Goal: Task Accomplishment & Management: Use online tool/utility

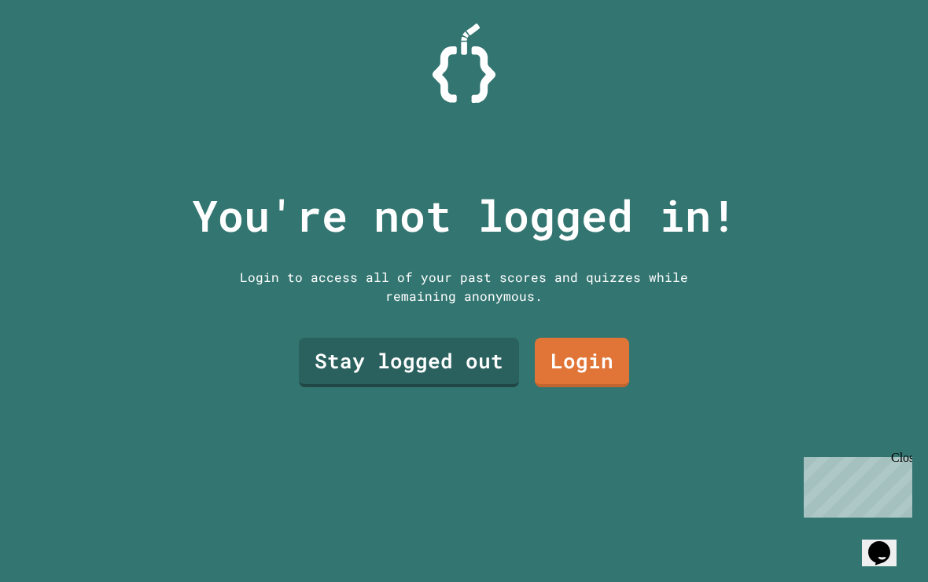
click at [431, 379] on link "Stay logged out" at bounding box center [409, 363] width 220 height 50
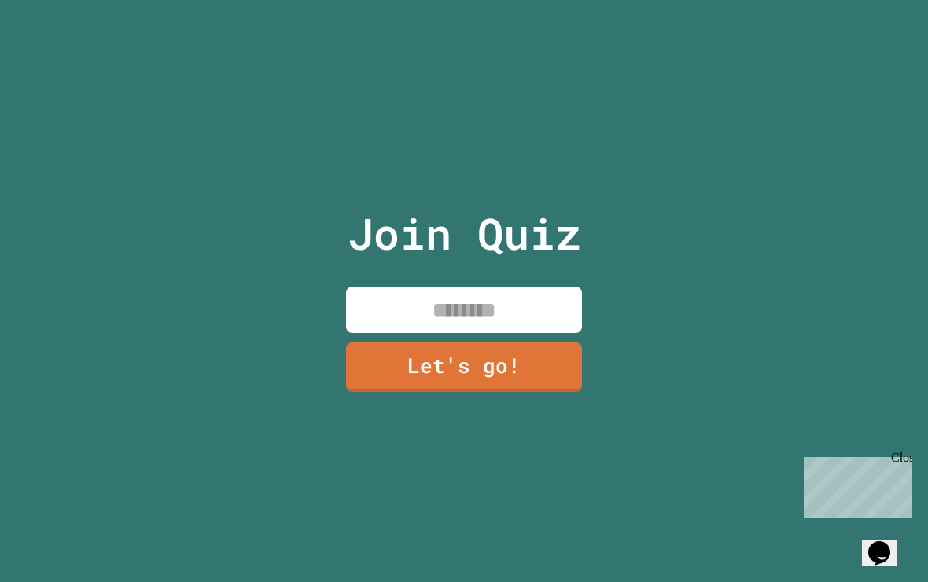
click at [543, 333] on input at bounding box center [464, 310] width 236 height 46
type input "*****"
click at [507, 392] on link "Let's go!" at bounding box center [464, 368] width 236 height 50
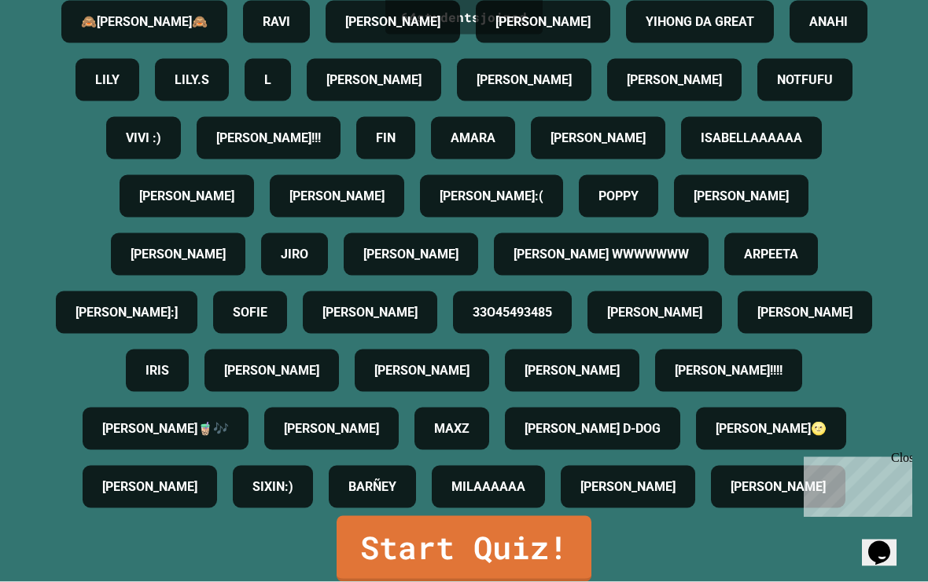
click at [548, 564] on link "Start Quiz!" at bounding box center [463, 549] width 255 height 66
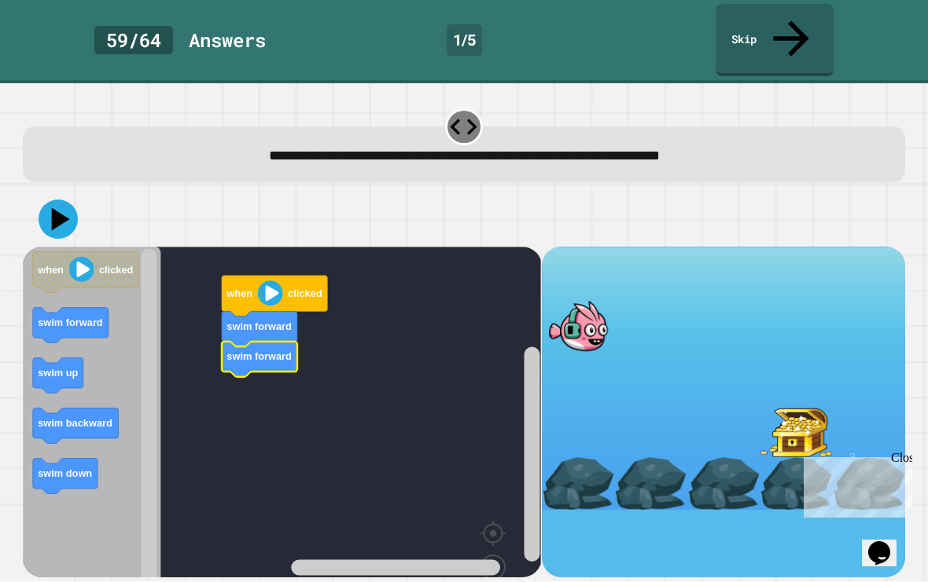
scroll to position [15, 0]
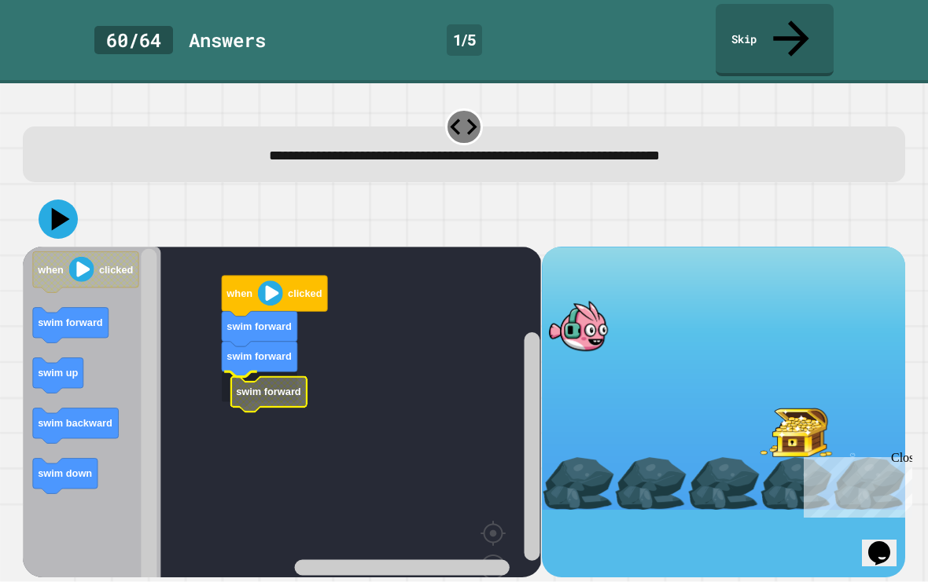
click at [229, 356] on rect "Blockly Workspace" at bounding box center [282, 444] width 518 height 395
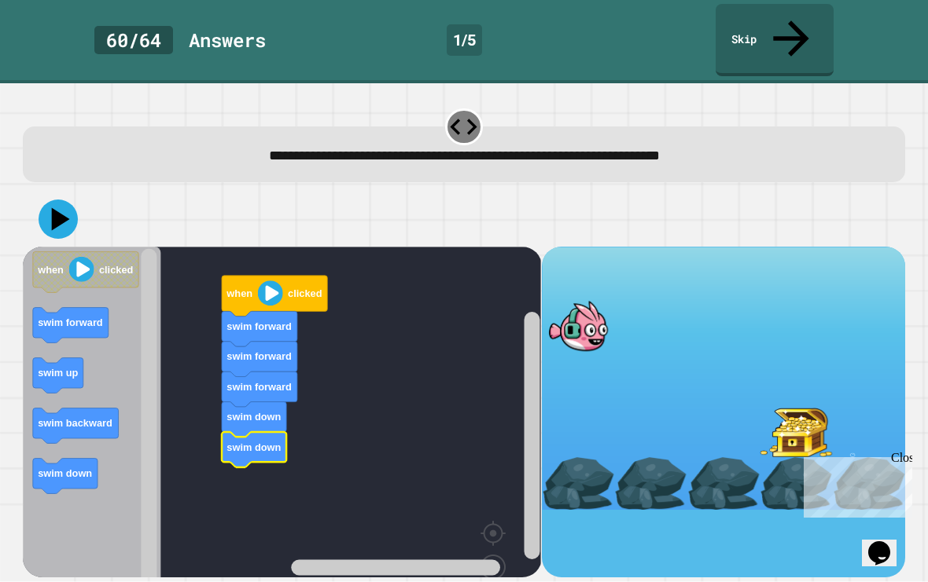
scroll to position [31, 0]
click at [58, 200] on icon at bounding box center [58, 219] width 39 height 39
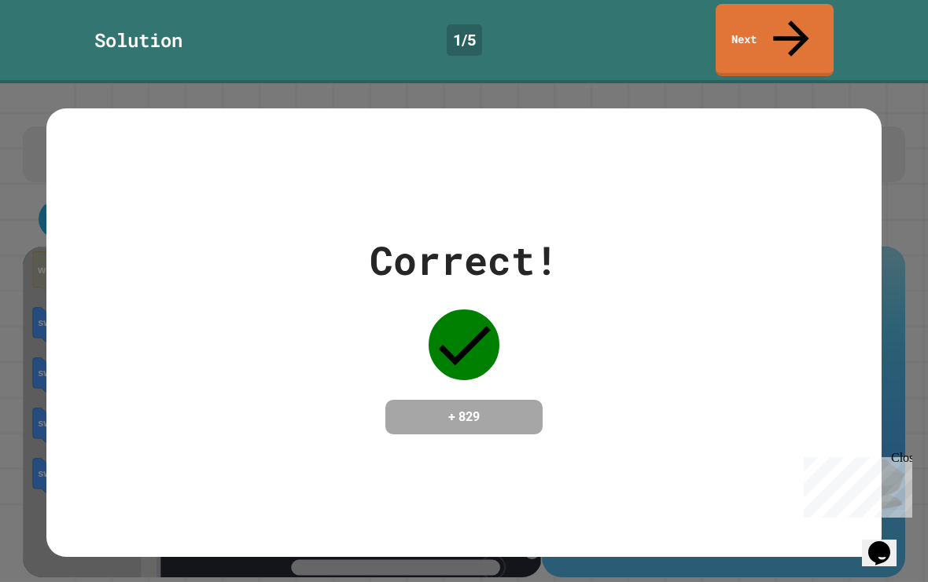
scroll to position [0, 0]
click at [754, 15] on link "Next" at bounding box center [774, 40] width 118 height 72
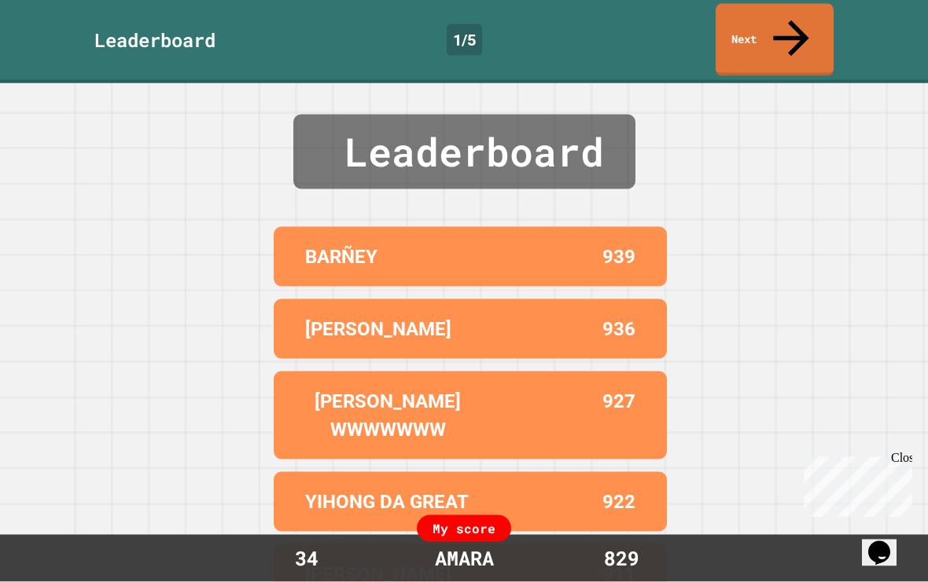
click at [761, 30] on link "Next" at bounding box center [774, 40] width 118 height 72
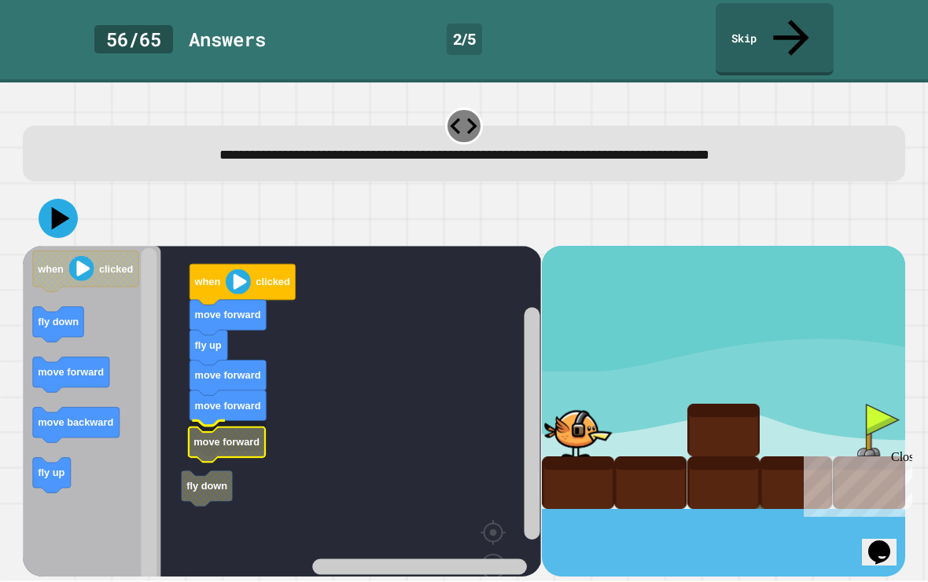
click at [219, 437] on text "move forward" at bounding box center [227, 443] width 66 height 12
click at [214, 459] on icon "Blockly Workspace" at bounding box center [218, 476] width 50 height 35
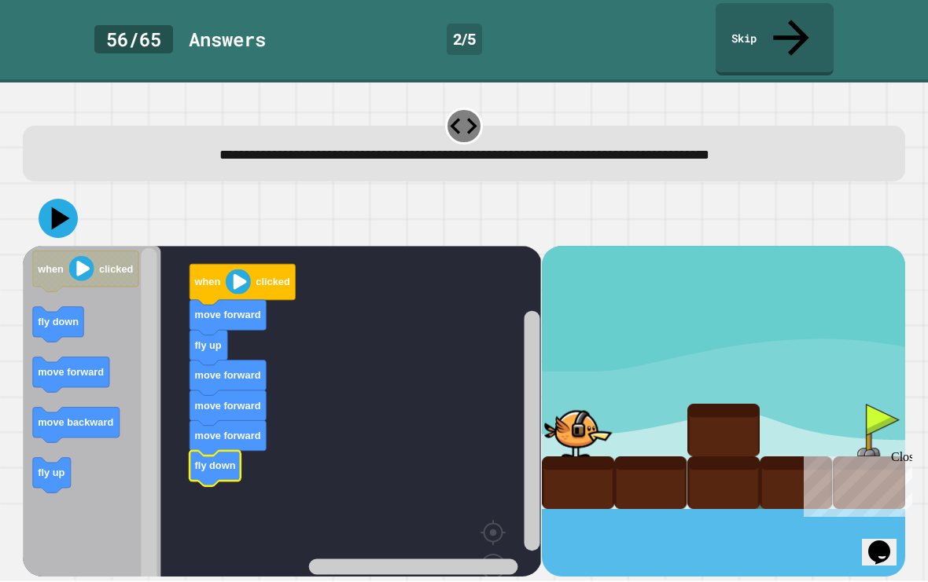
click at [46, 200] on icon at bounding box center [58, 219] width 39 height 39
click at [901, 460] on div "Close" at bounding box center [901, 460] width 20 height 20
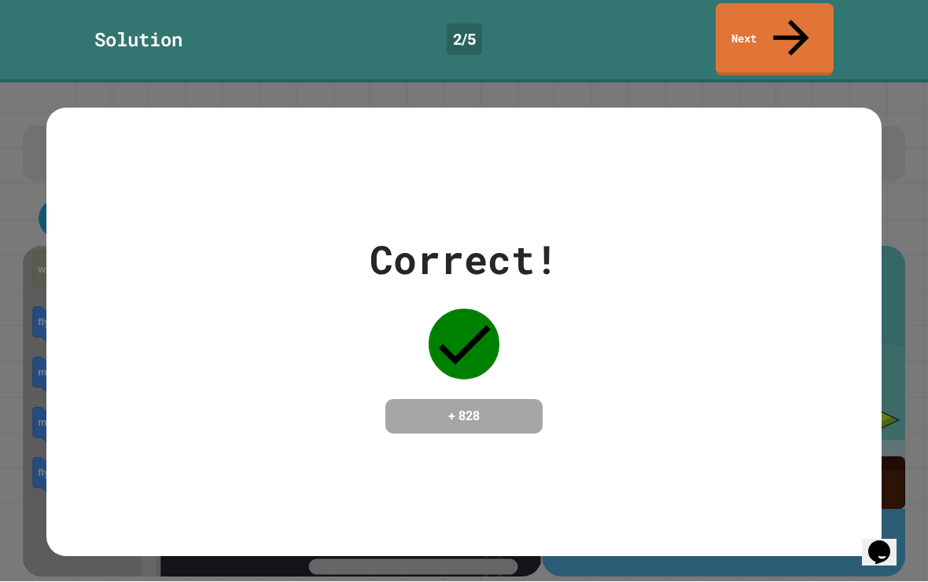
click at [821, 20] on link "Next" at bounding box center [774, 40] width 118 height 72
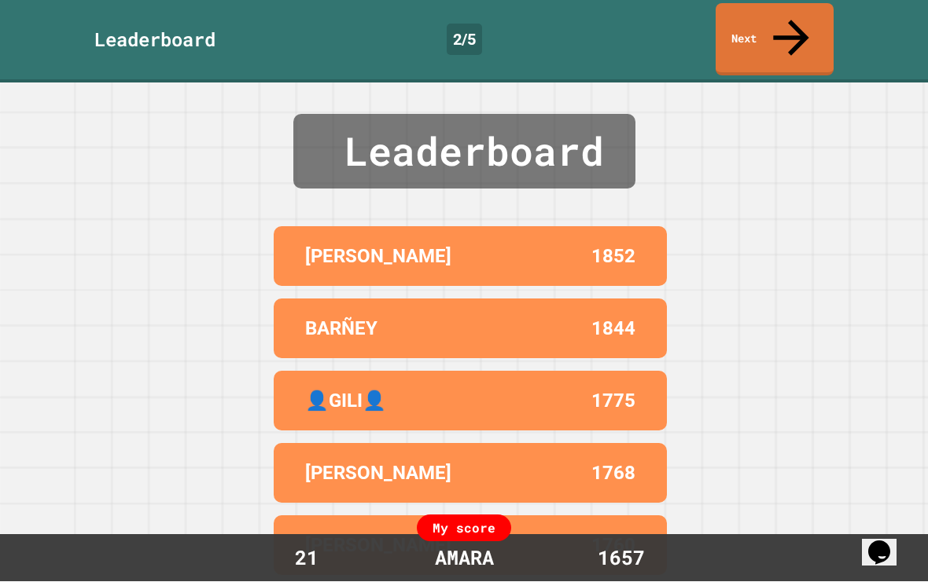
click at [791, 33] on link "Next" at bounding box center [774, 40] width 118 height 72
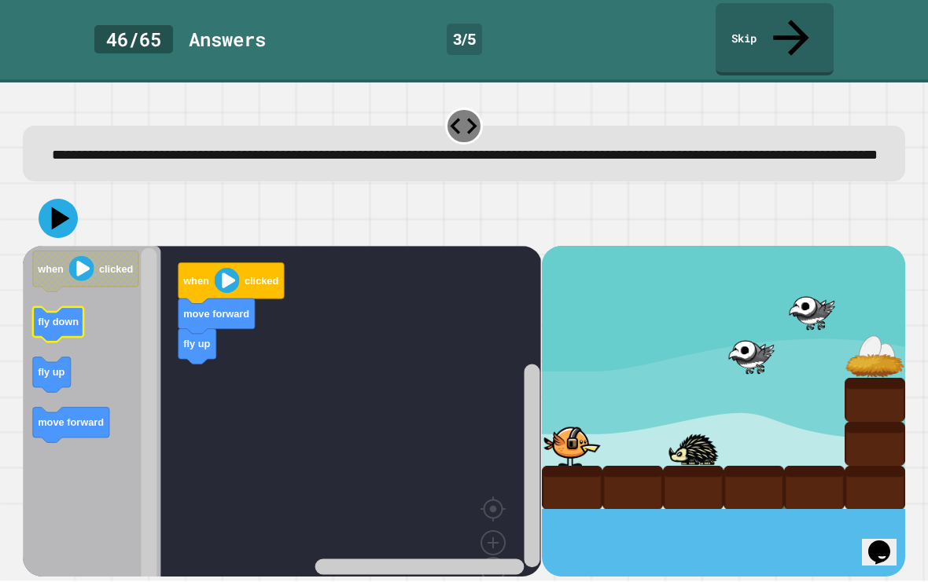
click at [64, 317] on text "fly down" at bounding box center [59, 323] width 41 height 12
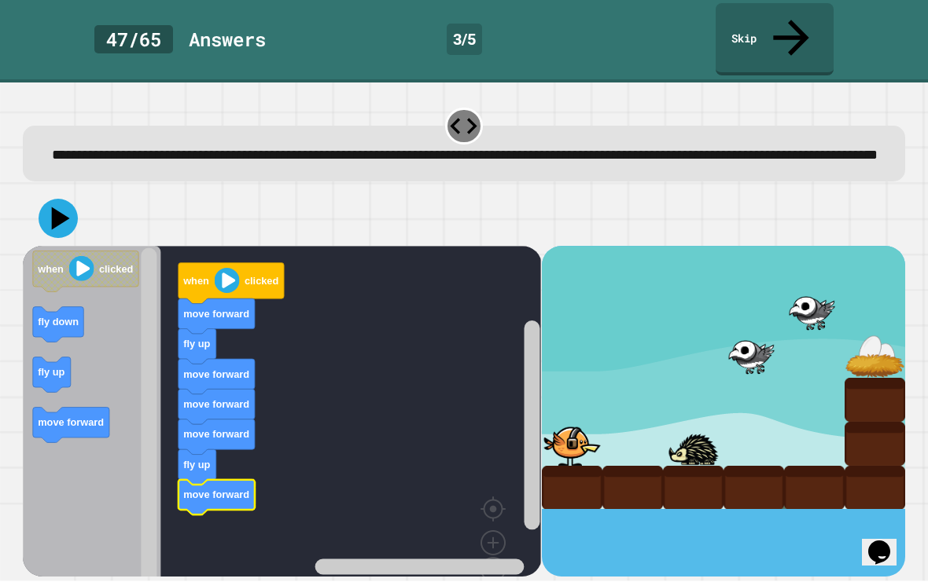
click at [77, 204] on button at bounding box center [58, 219] width 39 height 39
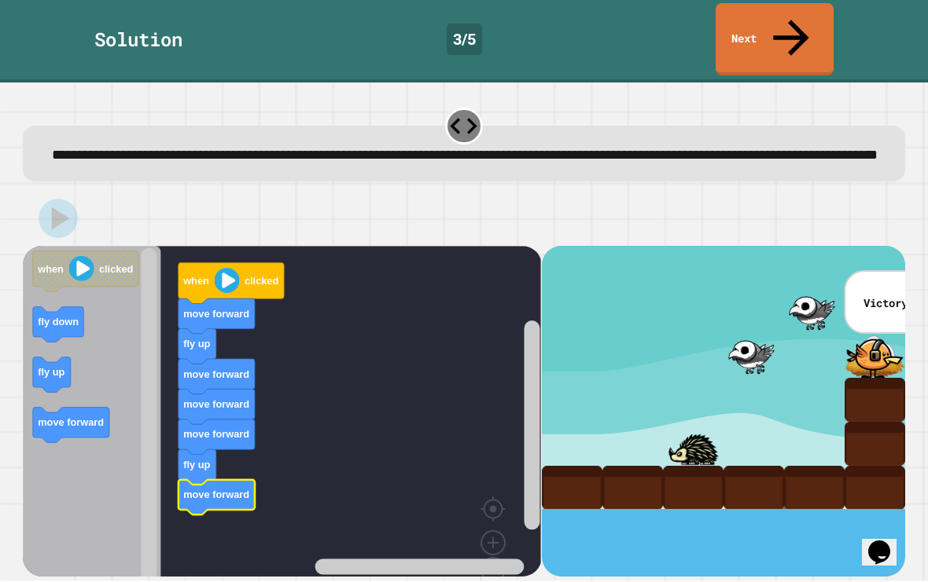
click at [778, 28] on link "Next" at bounding box center [774, 40] width 118 height 72
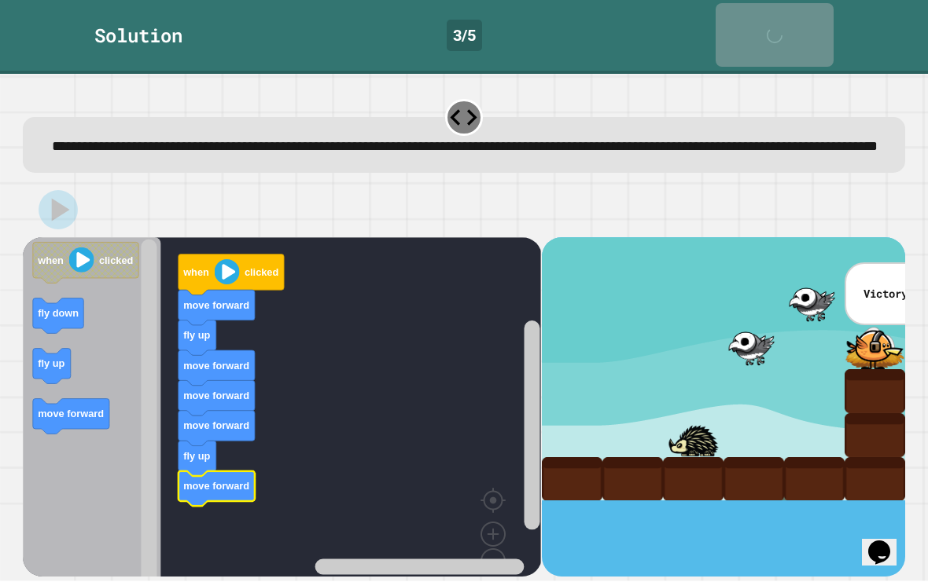
click at [791, 28] on icon at bounding box center [778, 43] width 31 height 31
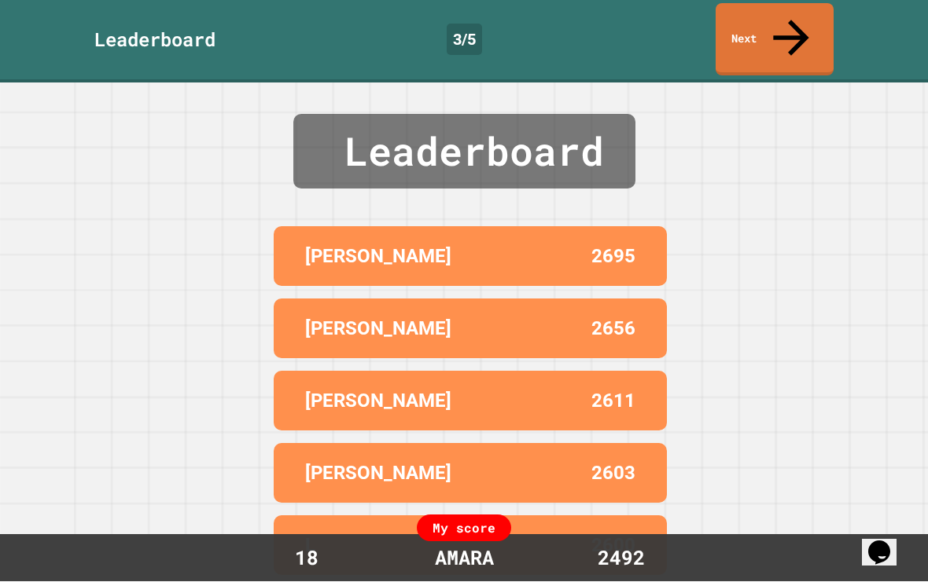
click at [797, 35] on link "Next" at bounding box center [774, 40] width 118 height 72
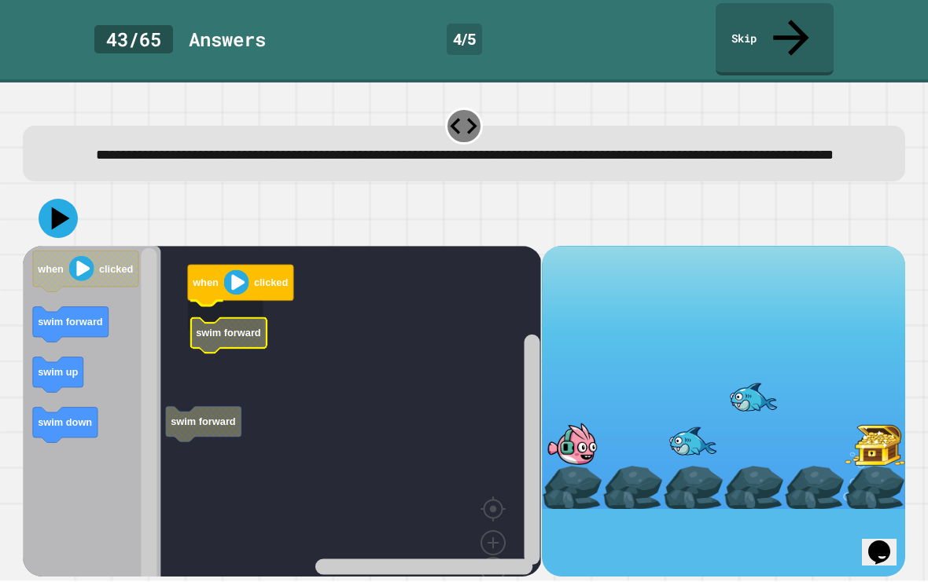
click at [205, 318] on icon "Blockly Workspace" at bounding box center [228, 335] width 75 height 35
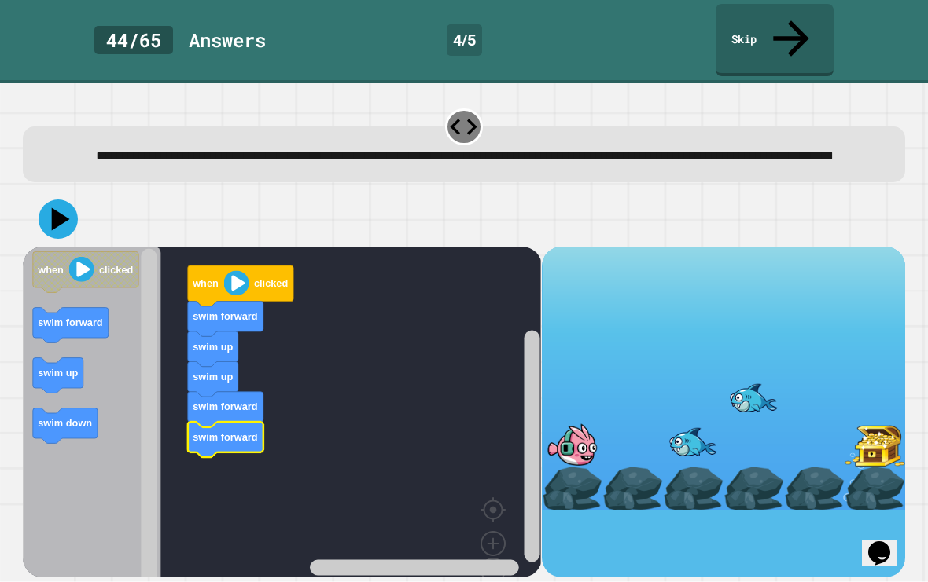
scroll to position [20, 0]
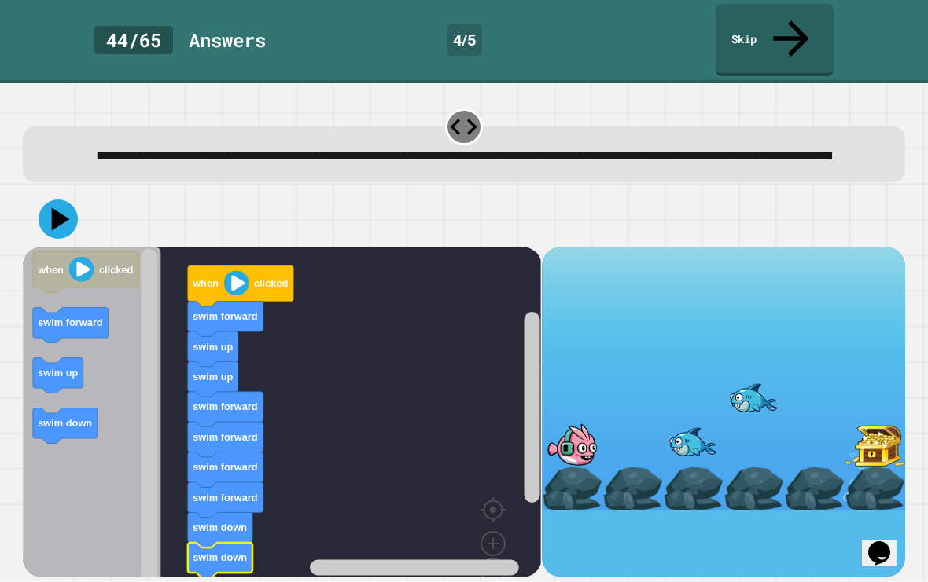
click at [57, 209] on button at bounding box center [58, 219] width 39 height 39
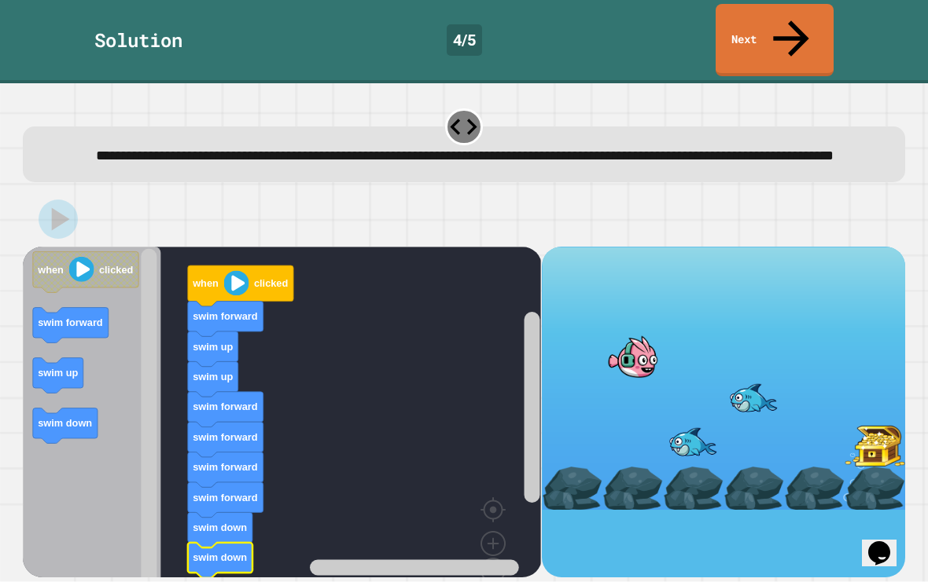
click at [794, 83] on div "**********" at bounding box center [464, 332] width 928 height 499
click at [793, 10] on link "Next" at bounding box center [774, 40] width 118 height 72
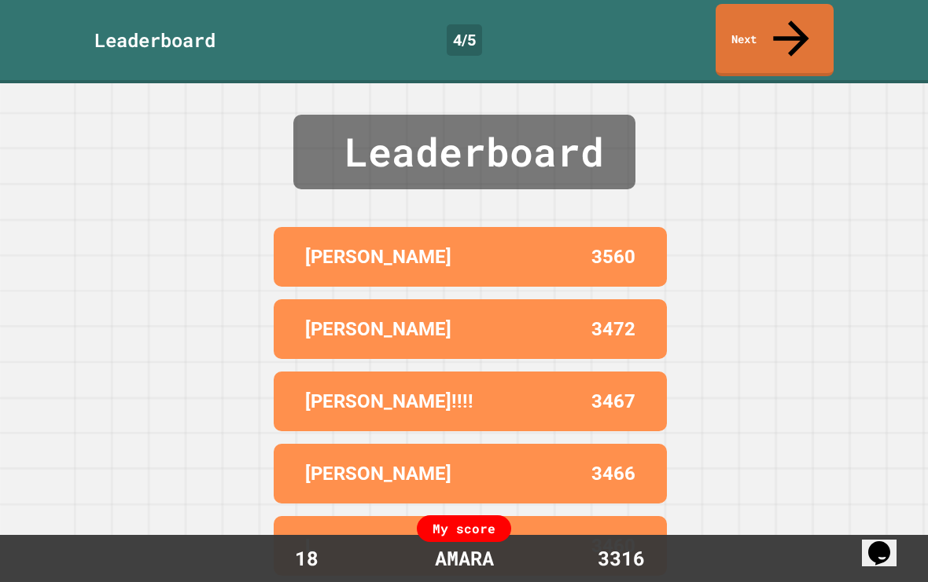
scroll to position [0, 0]
click at [784, 39] on link "Next" at bounding box center [774, 40] width 118 height 72
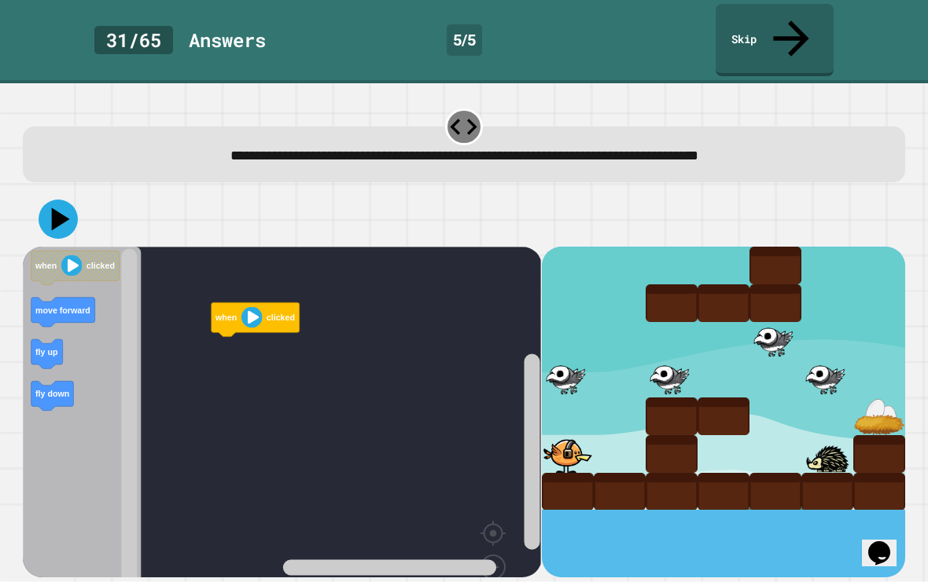
click at [456, 578] on rect "Blockly Workspace" at bounding box center [282, 444] width 518 height 395
